Goal: Navigation & Orientation: Find specific page/section

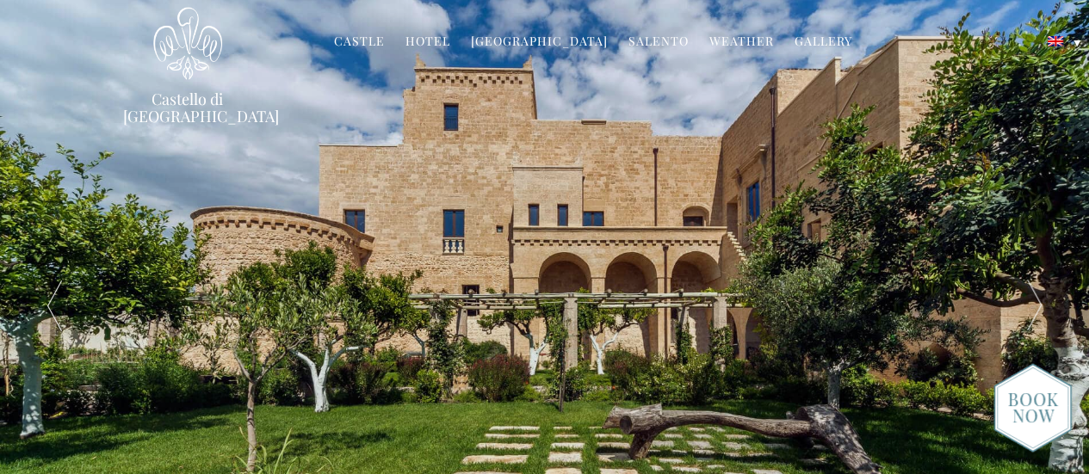
click at [424, 44] on link "Hotel" at bounding box center [427, 43] width 45 height 20
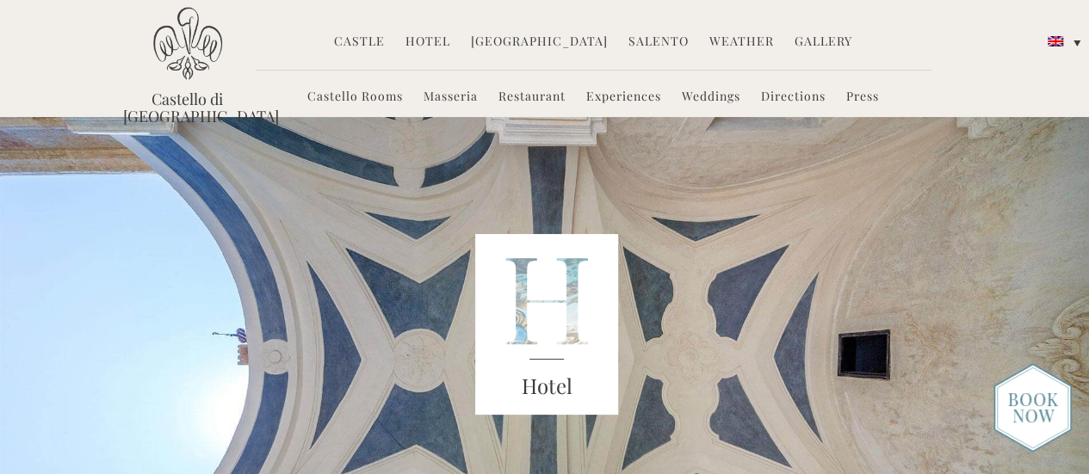
click at [393, 96] on link "Castello Rooms" at bounding box center [355, 98] width 96 height 20
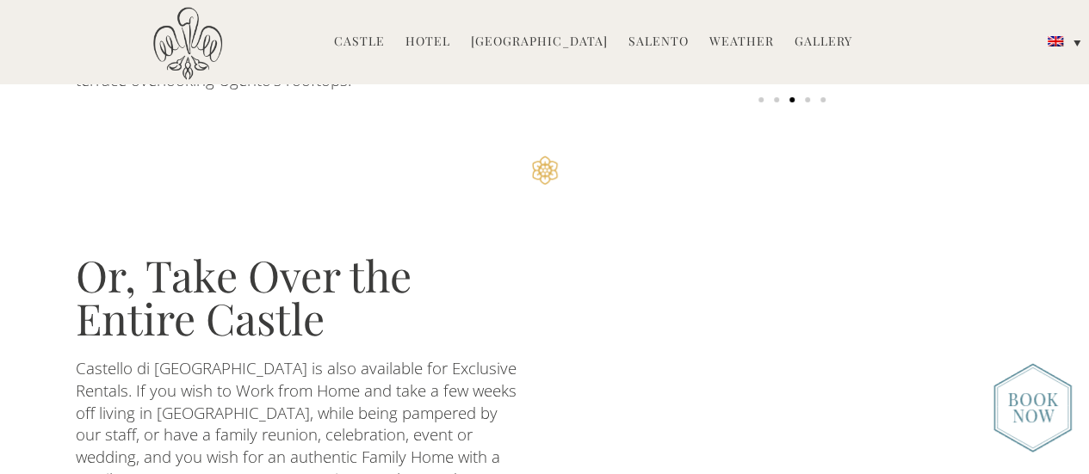
scroll to position [3327, 0]
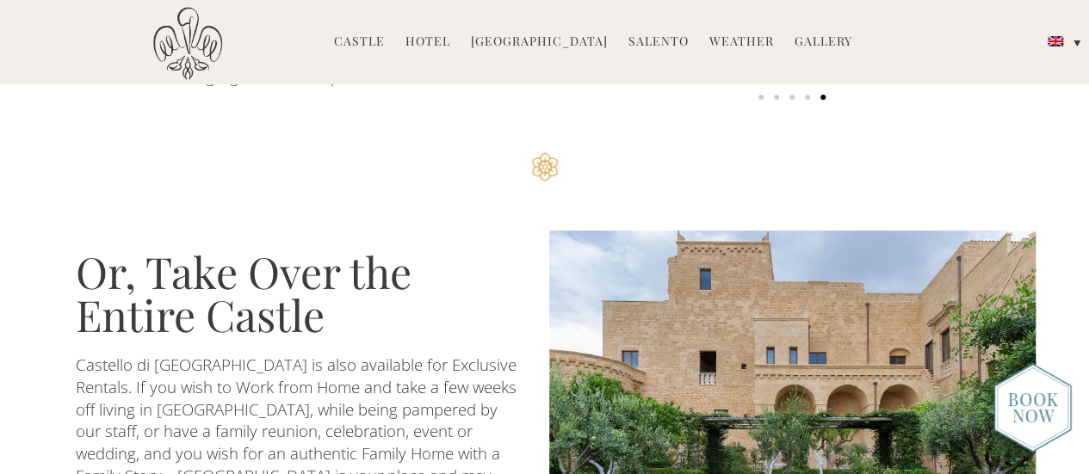
click at [1033, 407] on img at bounding box center [1032, 408] width 78 height 90
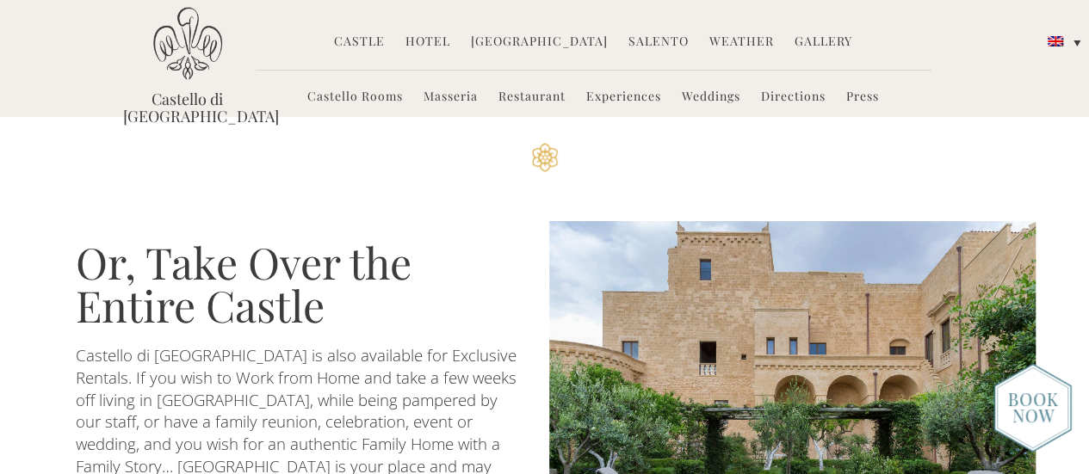
scroll to position [3322, 0]
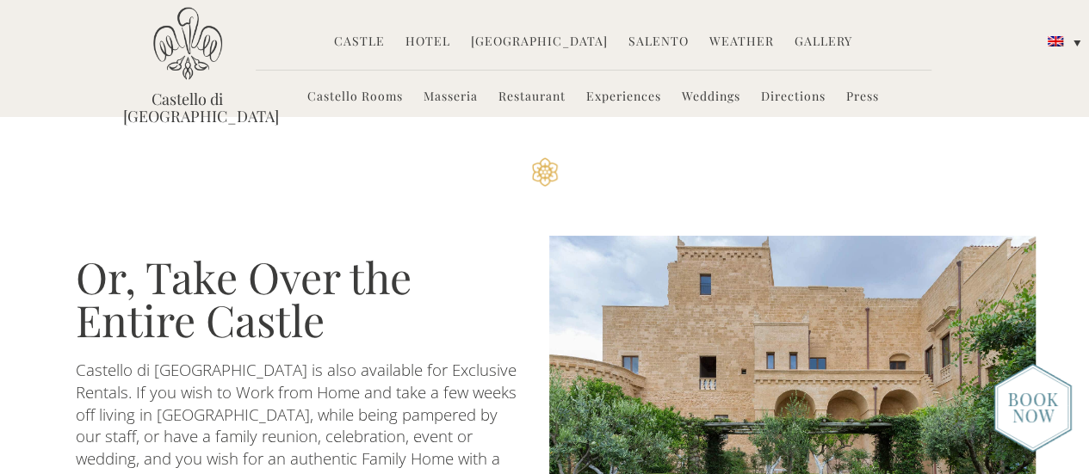
click at [614, 99] on link "Experiences" at bounding box center [623, 98] width 75 height 20
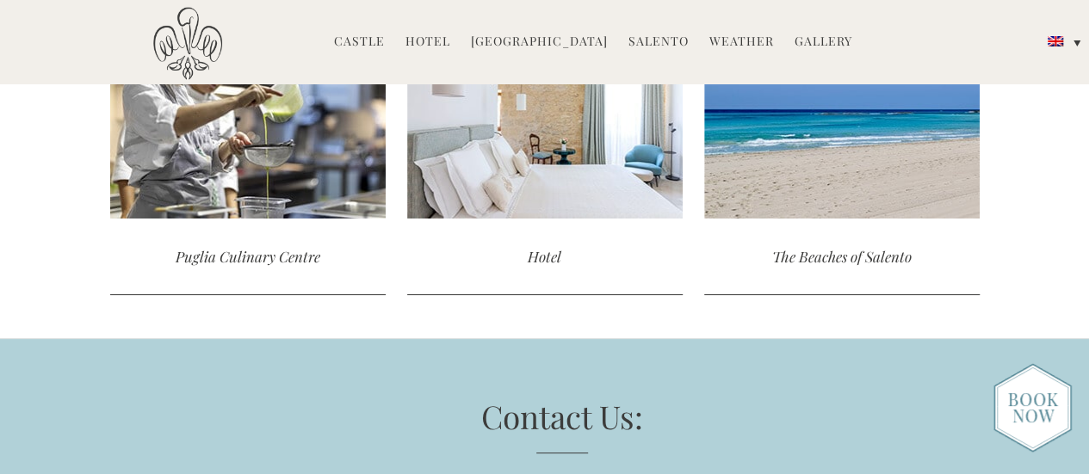
scroll to position [4767, 0]
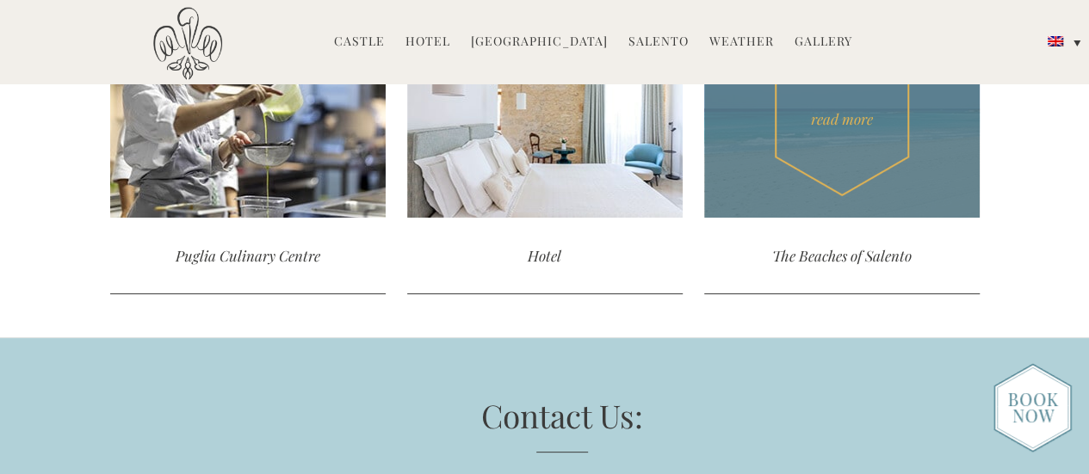
click at [793, 170] on div "read more" at bounding box center [841, 119] width 275 height 198
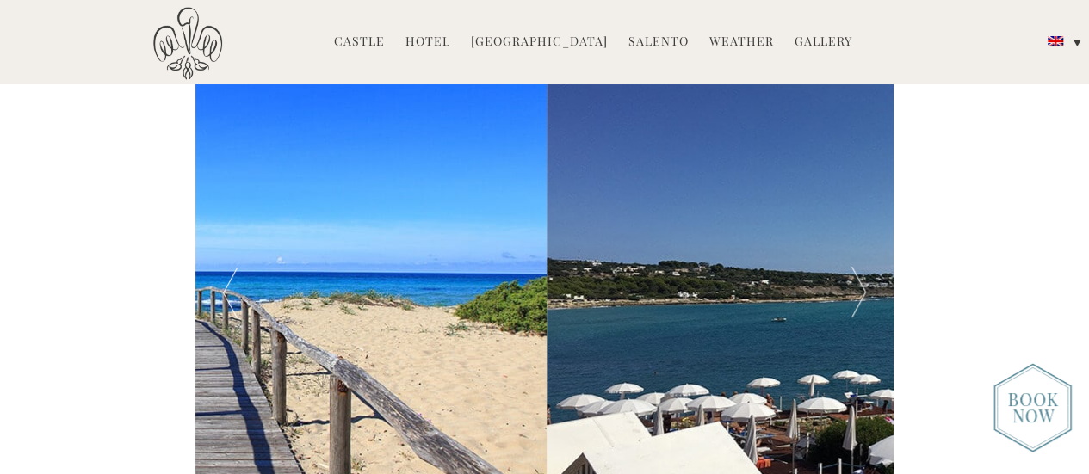
scroll to position [749, 0]
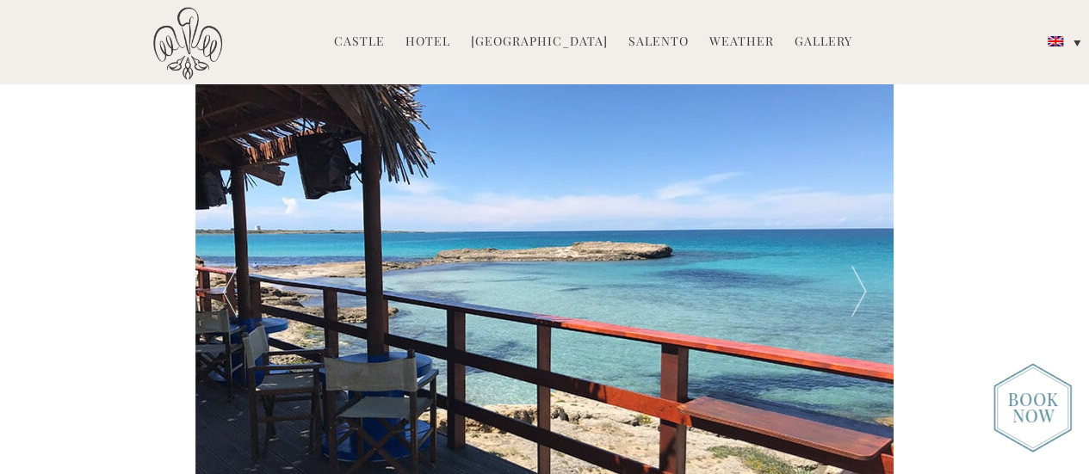
click at [642, 37] on link "Salento" at bounding box center [658, 43] width 60 height 20
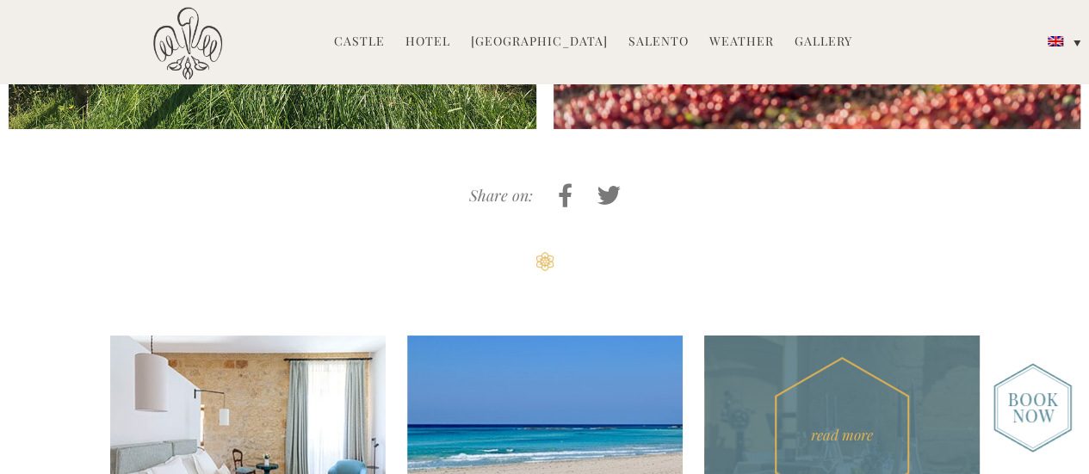
scroll to position [5321, 0]
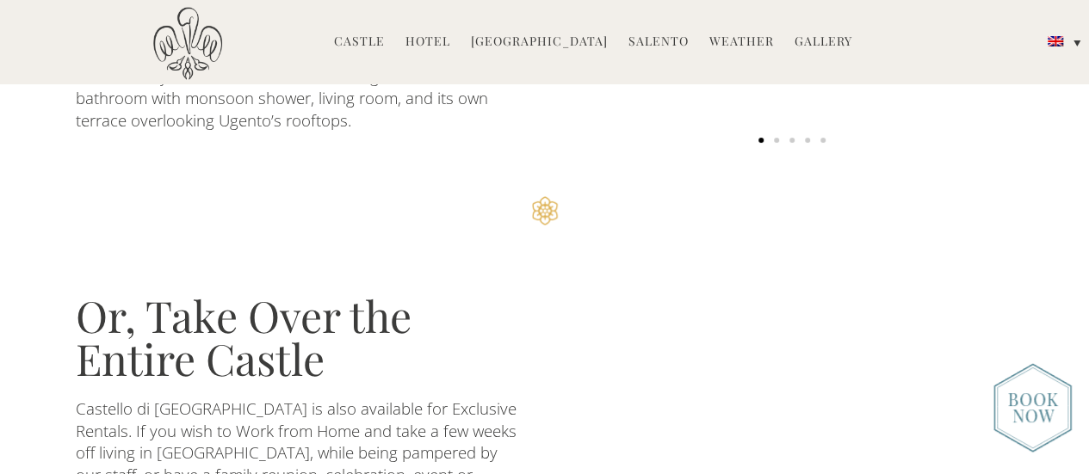
scroll to position [3207, 0]
